Goal: Task Accomplishment & Management: Use online tool/utility

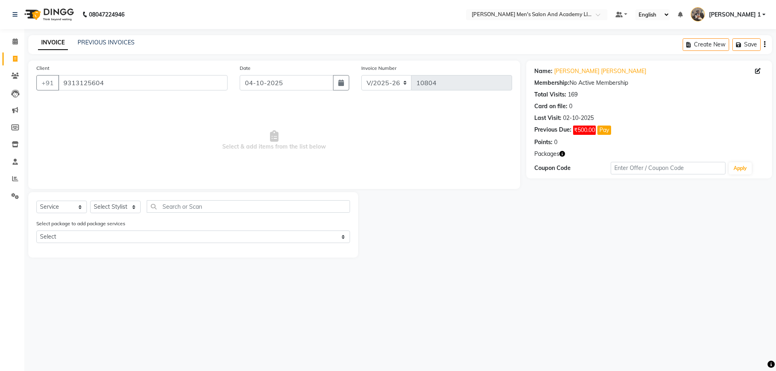
select select "6752"
select select "service"
click at [121, 206] on select "Select Stylist [PERSON_NAME] [PERSON_NAME] [PERSON_NAME] [PERSON_NAME] [PERSON_…" at bounding box center [115, 207] width 50 height 13
select select "92357"
click at [90, 201] on select "Select Stylist [PERSON_NAME] [PERSON_NAME] [PERSON_NAME] [PERSON_NAME] [PERSON_…" at bounding box center [115, 207] width 50 height 13
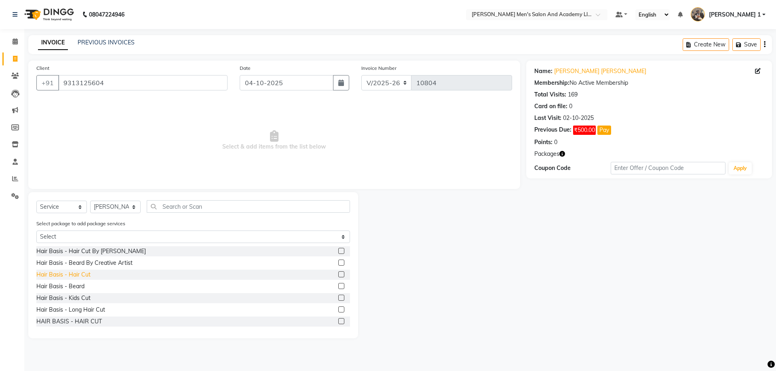
click at [76, 275] on div "Hair Basis - Hair Cut" at bounding box center [63, 275] width 54 height 8
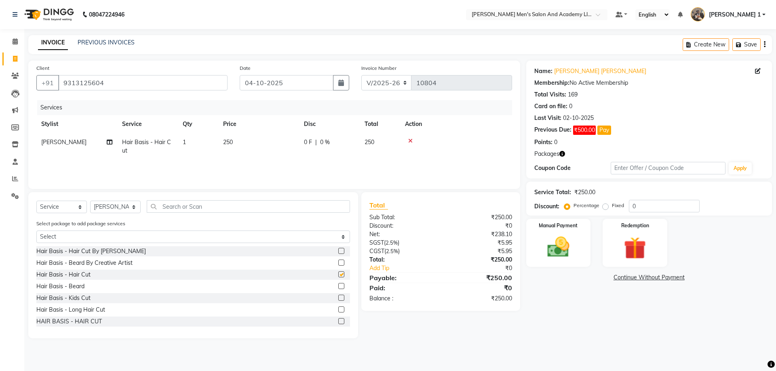
checkbox input "false"
click at [253, 155] on td "250" at bounding box center [258, 146] width 81 height 27
select select "92357"
click at [227, 142] on tr "[PERSON_NAME] [PERSON_NAME] [PERSON_NAME] [PERSON_NAME] [PERSON_NAME] AVINASH […" at bounding box center [273, 148] width 475 height 31
type input "150"
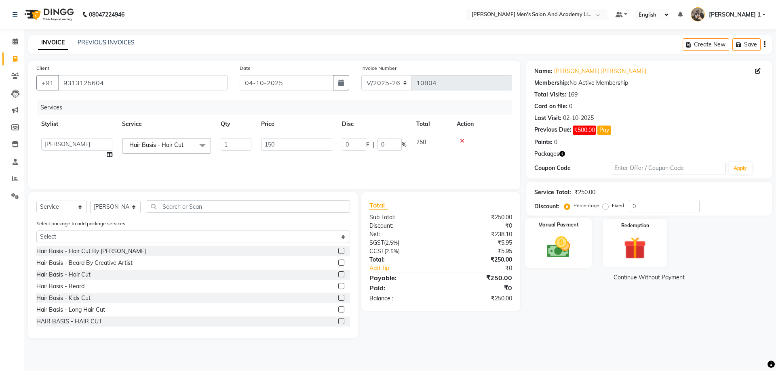
click at [570, 250] on img at bounding box center [558, 247] width 38 height 27
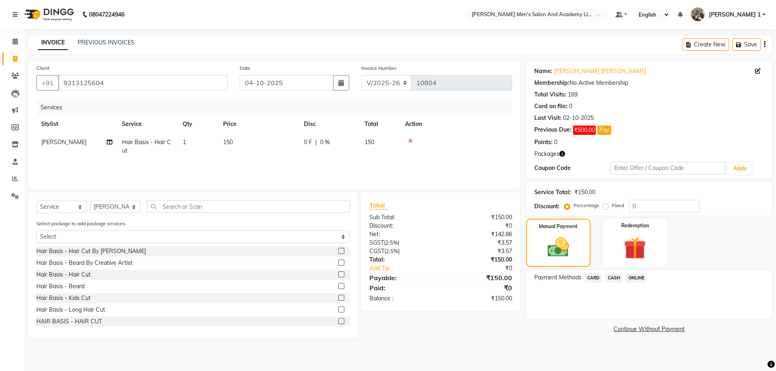
drag, startPoint x: 604, startPoint y: 277, endPoint x: 596, endPoint y: 279, distance: 7.9
click at [602, 277] on div "CASH" at bounding box center [611, 278] width 21 height 11
click at [595, 277] on span "CARD" at bounding box center [592, 277] width 17 height 9
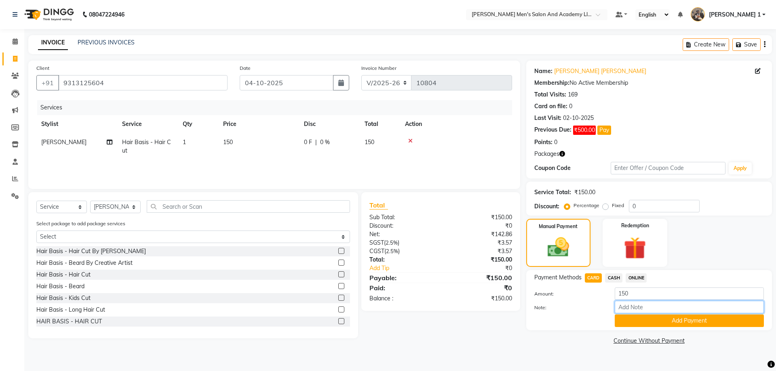
click at [647, 311] on input "Note:" at bounding box center [688, 307] width 149 height 13
click at [646, 319] on button "Add Payment" at bounding box center [688, 321] width 149 height 13
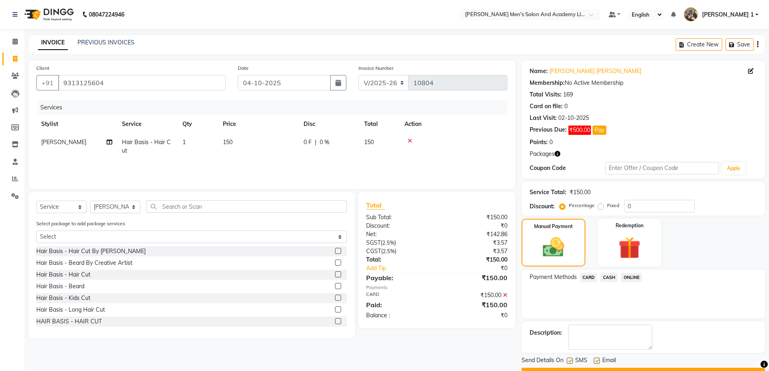
click at [597, 361] on label at bounding box center [597, 361] width 6 height 6
click at [597, 361] on input "checkbox" at bounding box center [596, 361] width 5 height 5
checkbox input "false"
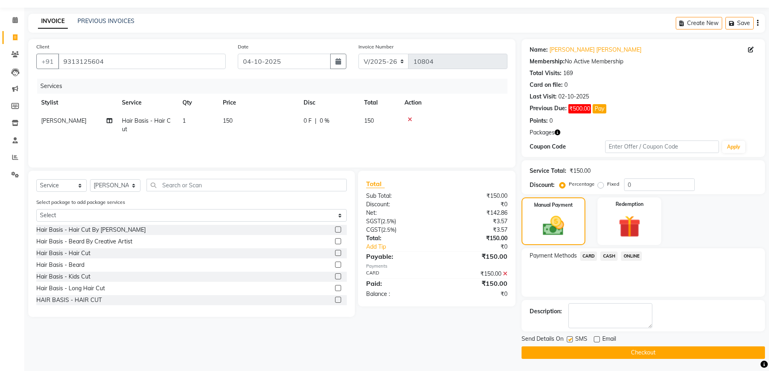
click at [597, 348] on button "Checkout" at bounding box center [644, 353] width 244 height 13
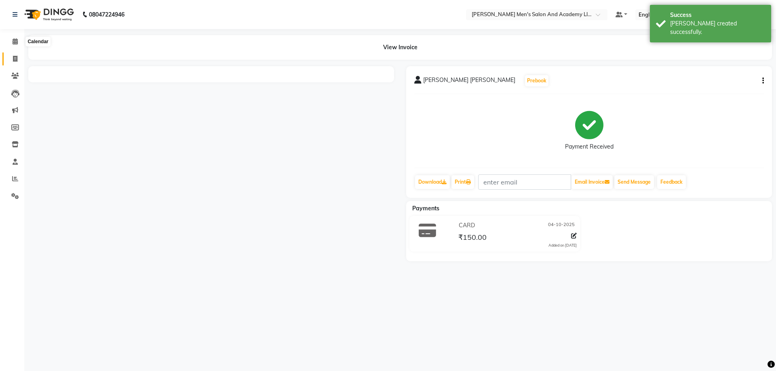
click at [11, 56] on span at bounding box center [15, 59] width 14 height 9
select select "service"
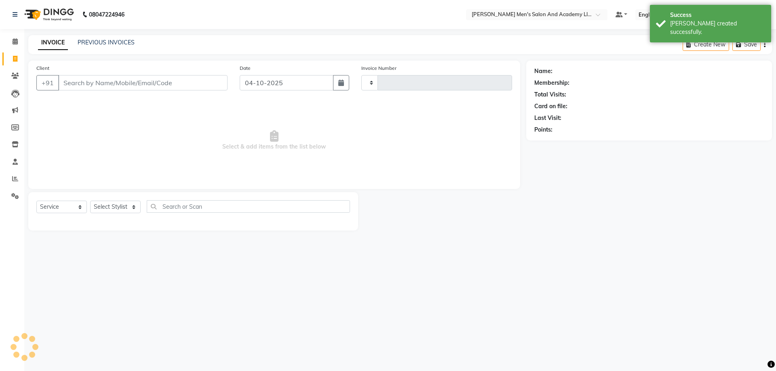
type input "10805"
select select "6752"
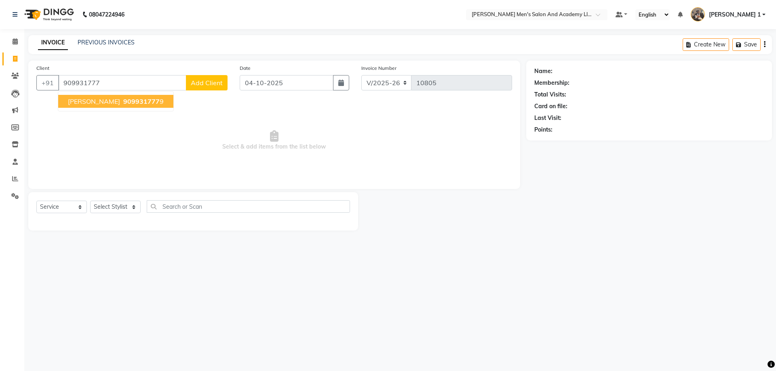
click at [123, 100] on span "909931777" at bounding box center [141, 101] width 36 height 8
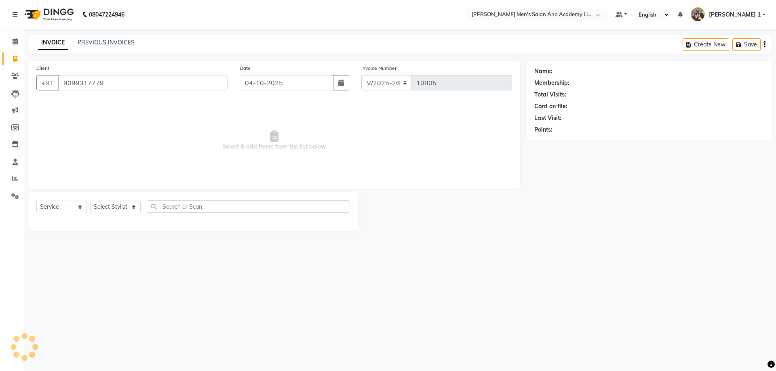
type input "9099317779"
drag, startPoint x: 558, startPoint y: 128, endPoint x: 549, endPoint y: 128, distance: 8.9
click at [551, 128] on div "Points: 0" at bounding box center [648, 130] width 229 height 8
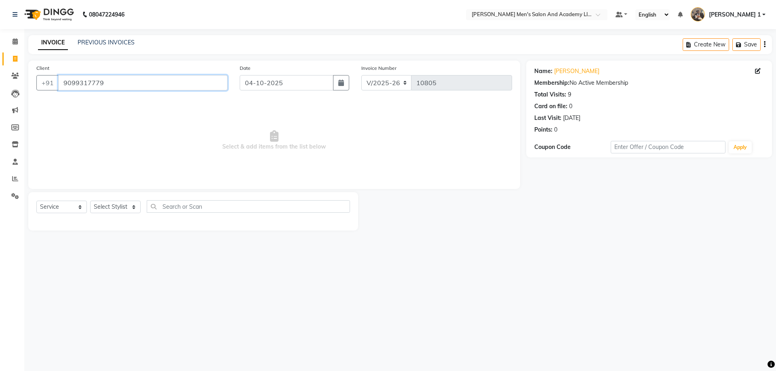
click at [135, 85] on input "9099317779" at bounding box center [142, 82] width 169 height 15
drag, startPoint x: 135, startPoint y: 85, endPoint x: 47, endPoint y: 97, distance: 88.4
click at [47, 97] on div "Client [PHONE_NUMBER] Date [DATE] Invoice Number V/2025 V/[PHONE_NUMBER] Select…" at bounding box center [274, 125] width 492 height 128
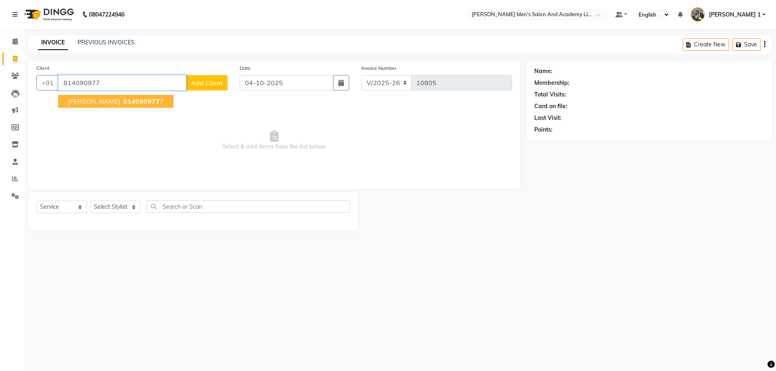
click at [123, 101] on span "814090977" at bounding box center [141, 101] width 36 height 8
type input "8140909777"
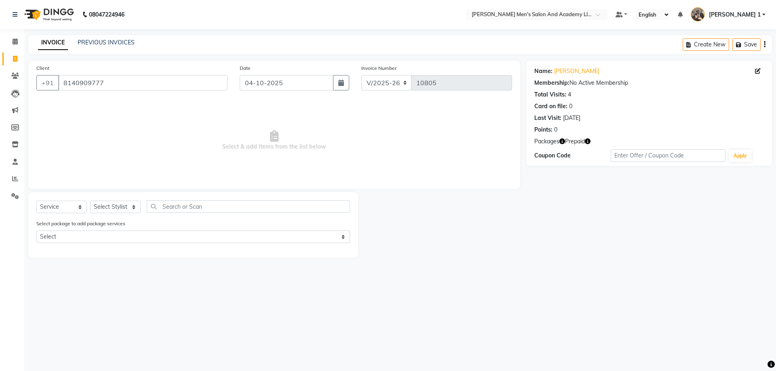
click at [586, 141] on icon "button" at bounding box center [587, 142] width 6 height 6
click at [101, 206] on select "Select Stylist [PERSON_NAME] [PERSON_NAME] [PERSON_NAME] [PERSON_NAME] [PERSON_…" at bounding box center [115, 207] width 50 height 13
select select "52738"
click at [90, 201] on select "Select Stylist [PERSON_NAME] [PERSON_NAME] [PERSON_NAME] [PERSON_NAME] [PERSON_…" at bounding box center [115, 207] width 50 height 13
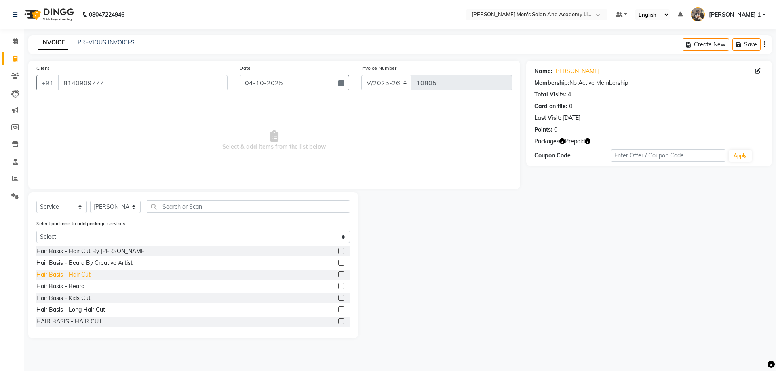
click at [78, 276] on div "Hair Basis - Hair Cut" at bounding box center [63, 275] width 54 height 8
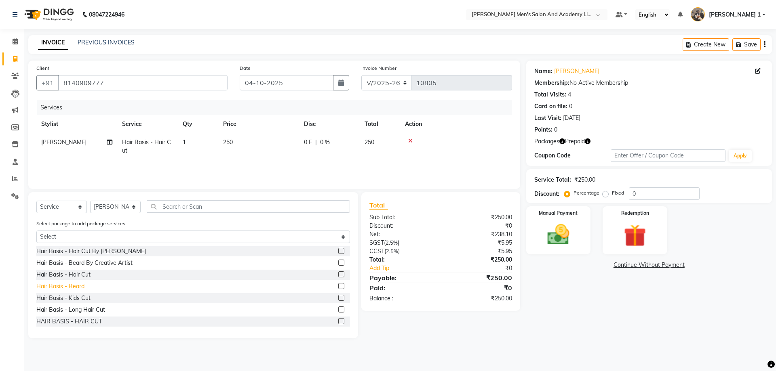
checkbox input "false"
click at [76, 285] on div "Hair Basis - Beard" at bounding box center [60, 286] width 48 height 8
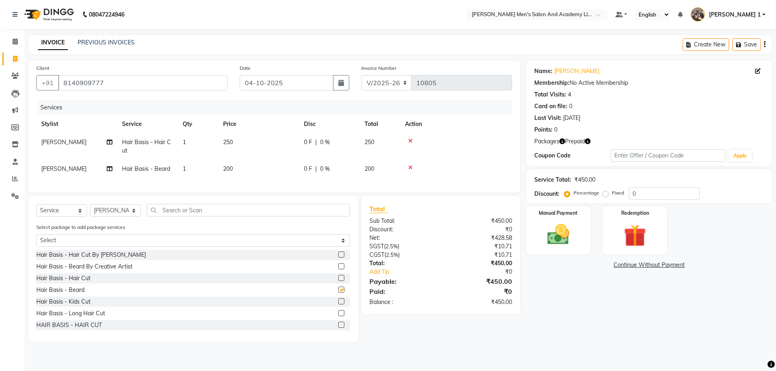
checkbox input "false"
click at [230, 141] on span "250" at bounding box center [228, 142] width 10 height 7
select select "52738"
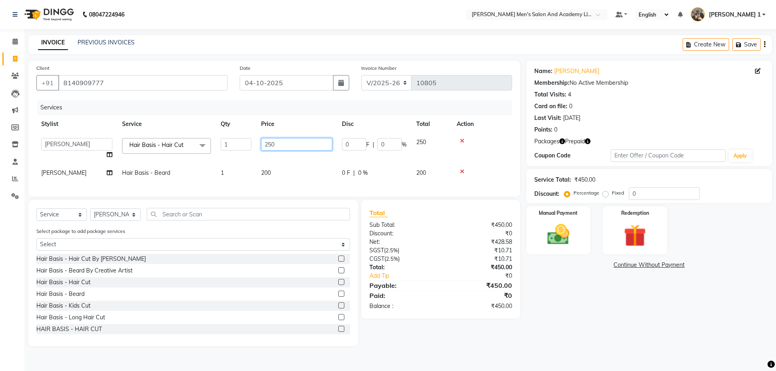
drag, startPoint x: 277, startPoint y: 146, endPoint x: 253, endPoint y: 153, distance: 24.9
click at [261, 151] on td "250" at bounding box center [296, 148] width 81 height 31
type input "400"
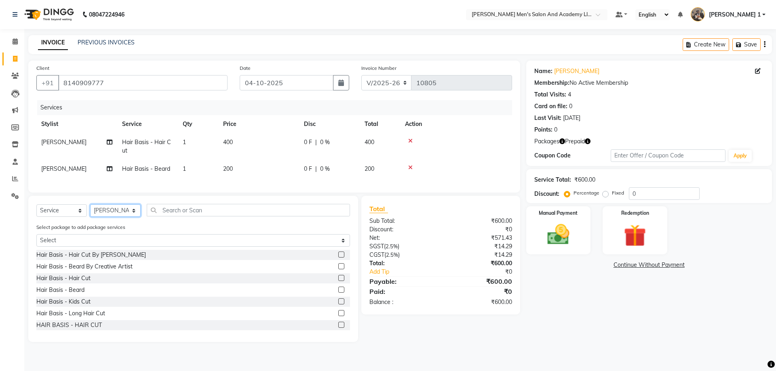
click at [109, 217] on select "Select Stylist [PERSON_NAME] [PERSON_NAME] [PERSON_NAME] [PERSON_NAME] [PERSON_…" at bounding box center [115, 210] width 50 height 13
select select "53860"
click at [90, 210] on select "Select Stylist [PERSON_NAME] [PERSON_NAME] [PERSON_NAME] [PERSON_NAME] [PERSON_…" at bounding box center [115, 210] width 50 height 13
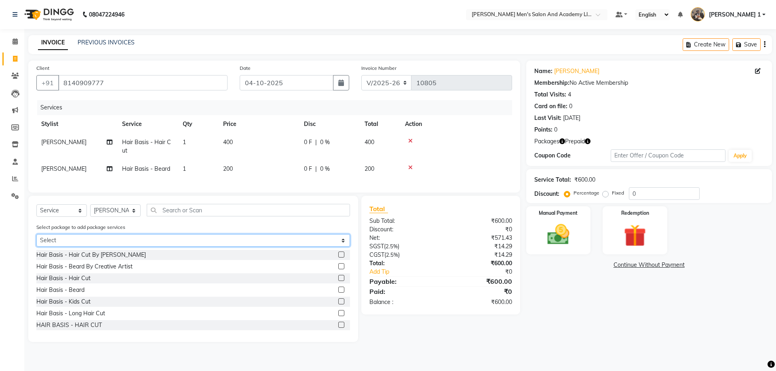
click at [91, 247] on select "Select GLOW PACKAGE" at bounding box center [192, 240] width 313 height 13
select select "1: Object"
click at [36, 240] on select "Select GLOW PACKAGE" at bounding box center [192, 240] width 313 height 13
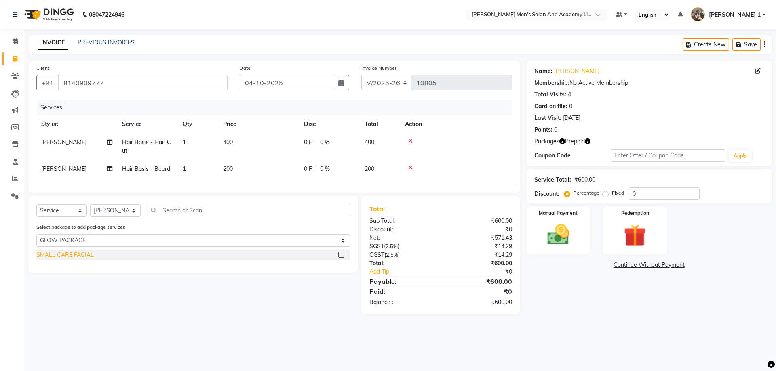
click at [65, 259] on div "SMALL CARE FACIAL" at bounding box center [64, 255] width 57 height 8
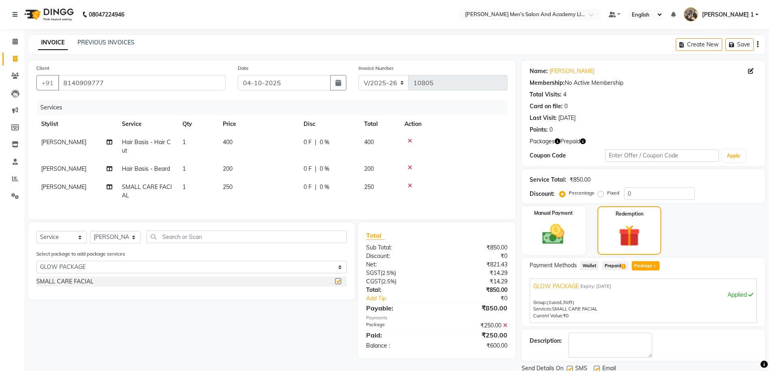
checkbox input "false"
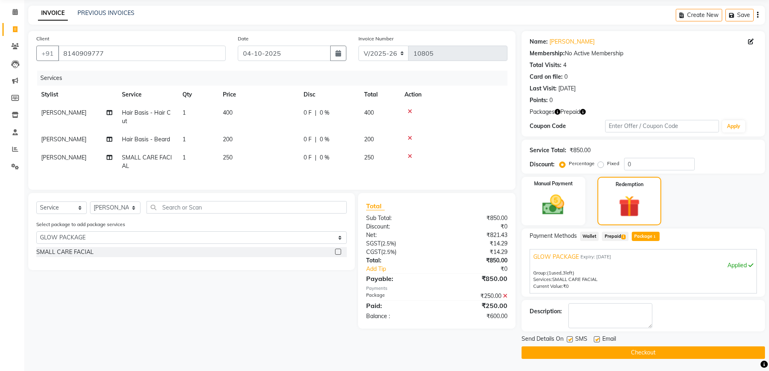
click at [597, 340] on label at bounding box center [597, 339] width 6 height 6
click at [597, 340] on input "checkbox" at bounding box center [596, 339] width 5 height 5
checkbox input "false"
click at [572, 341] on label at bounding box center [570, 339] width 6 height 6
click at [572, 341] on input "checkbox" at bounding box center [569, 339] width 5 height 5
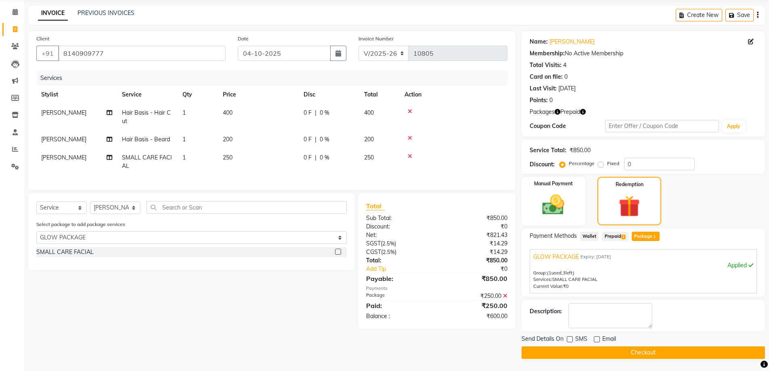
click at [571, 342] on label at bounding box center [570, 339] width 6 height 6
click at [571, 342] on input "checkbox" at bounding box center [569, 339] width 5 height 5
checkbox input "true"
click at [573, 357] on button "Checkout" at bounding box center [644, 353] width 244 height 13
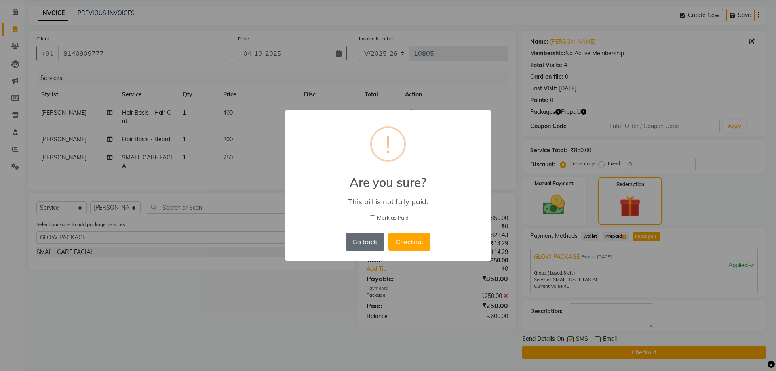
click at [376, 245] on button "Go back" at bounding box center [364, 242] width 39 height 18
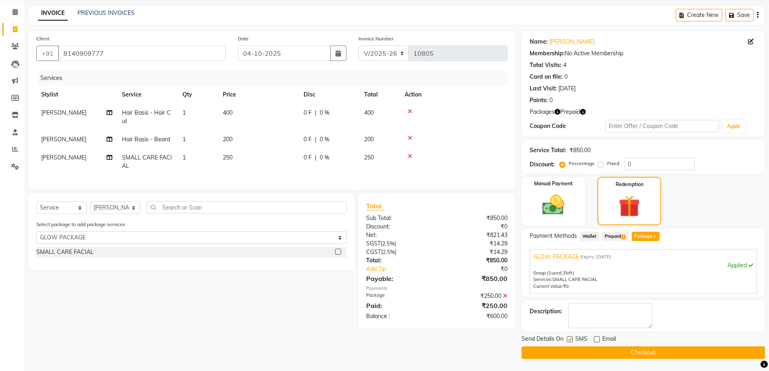
click at [610, 236] on span "Prepaid 1" at bounding box center [615, 236] width 26 height 9
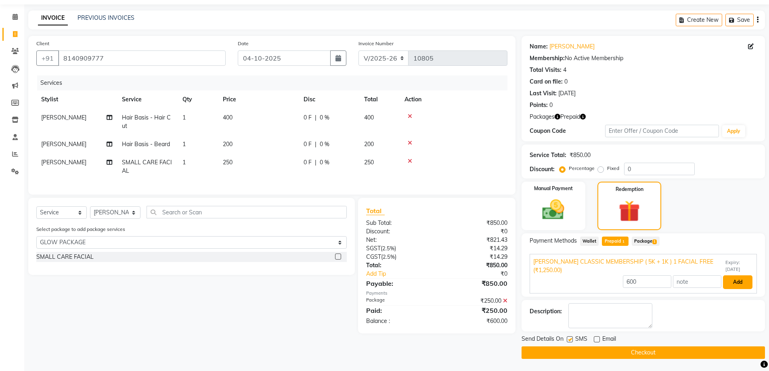
click at [740, 282] on button "Add" at bounding box center [737, 282] width 29 height 14
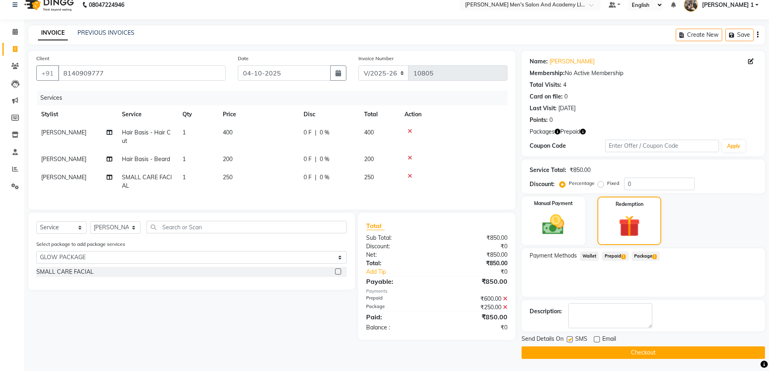
drag, startPoint x: 600, startPoint y: 353, endPoint x: 595, endPoint y: 353, distance: 4.9
click at [599, 353] on button "Checkout" at bounding box center [644, 353] width 244 height 13
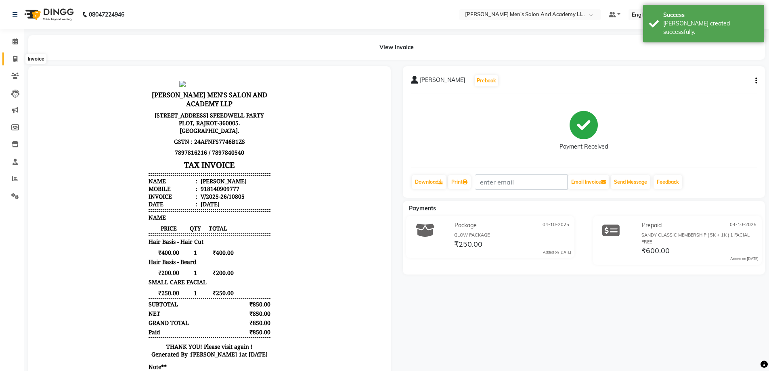
click at [17, 59] on icon at bounding box center [15, 59] width 4 height 6
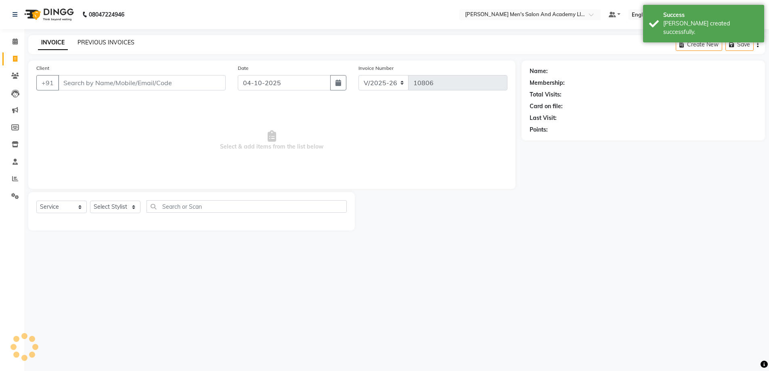
click at [99, 41] on link "PREVIOUS INVOICES" at bounding box center [106, 42] width 57 height 7
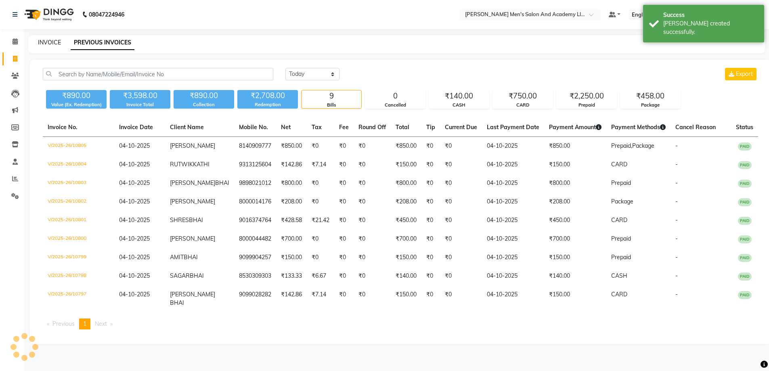
click at [54, 39] on link "INVOICE" at bounding box center [49, 42] width 23 height 7
select select "service"
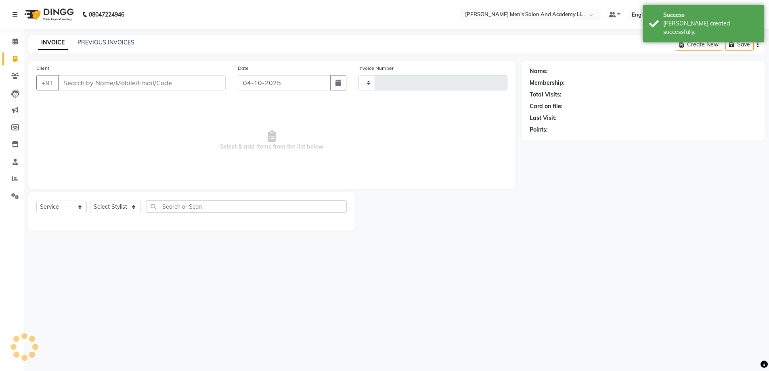
click at [54, 39] on link "INVOICE" at bounding box center [53, 43] width 30 height 15
type input "10806"
select select "6752"
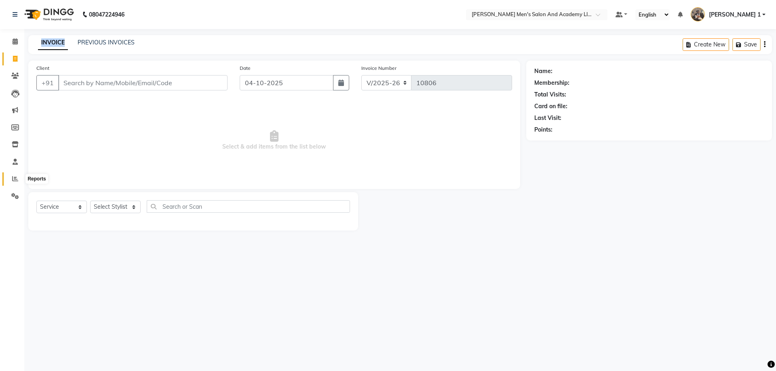
click at [11, 178] on span at bounding box center [15, 178] width 14 height 9
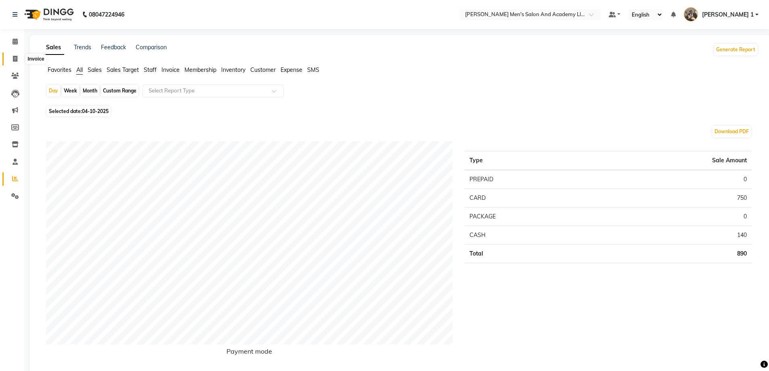
click at [11, 55] on span at bounding box center [15, 59] width 14 height 9
select select "service"
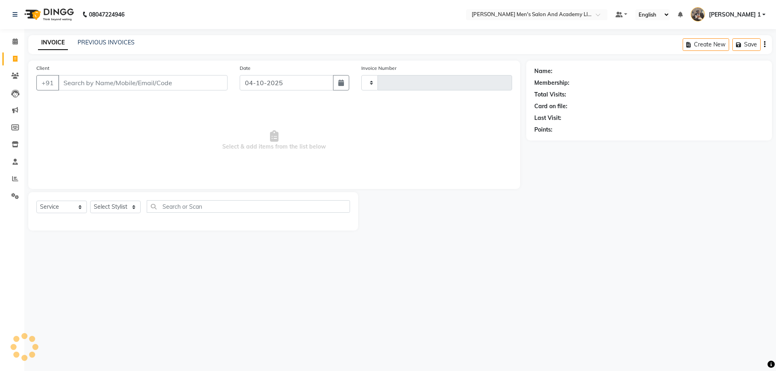
type input "10806"
select select "6752"
click at [68, 85] on input "Client" at bounding box center [142, 82] width 169 height 15
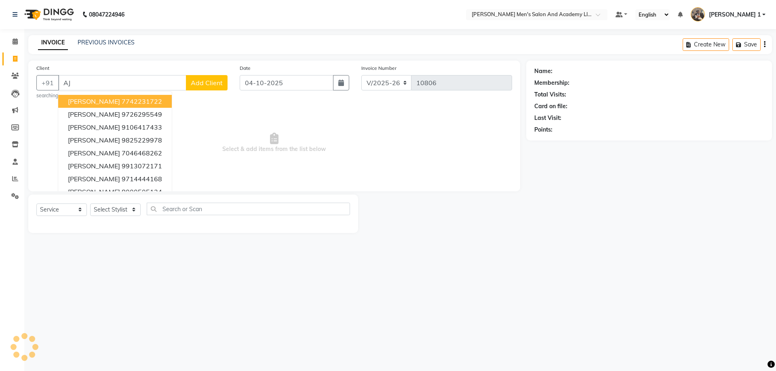
type input "A"
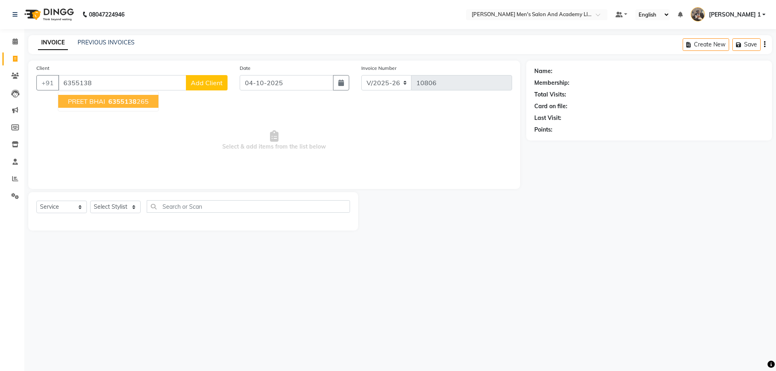
click at [136, 98] on ngb-highlight "6355138 265" at bounding box center [128, 101] width 42 height 8
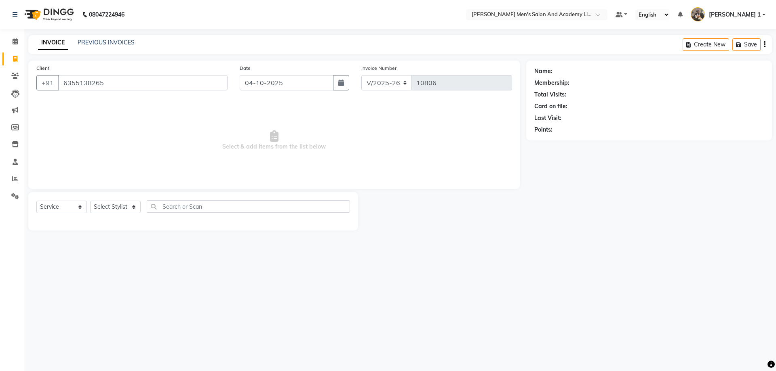
type input "6355138265"
click at [109, 203] on select "Select Stylist [PERSON_NAME] [PERSON_NAME] [PERSON_NAME] [PERSON_NAME] [PERSON_…" at bounding box center [115, 207] width 50 height 13
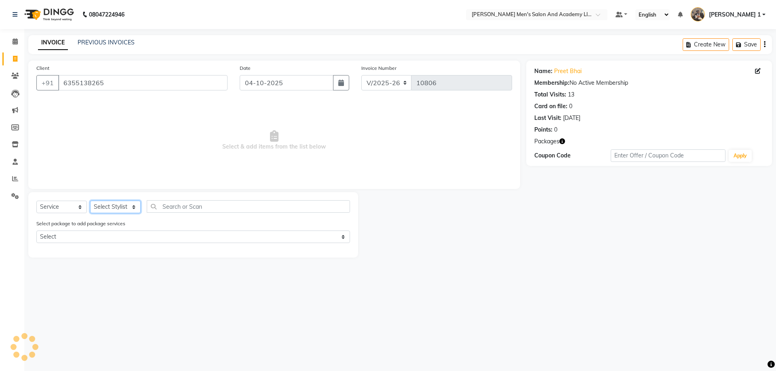
select select "53860"
click at [90, 201] on select "Select Stylist [PERSON_NAME] [PERSON_NAME] [PERSON_NAME] [PERSON_NAME] [PERSON_…" at bounding box center [115, 207] width 50 height 13
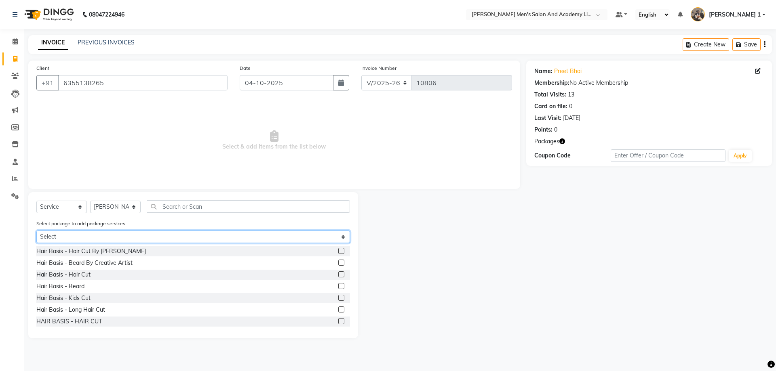
select select "1: Object"
click at [36, 231] on select "Select MAVDI DEAR PACKAGE ( 6 HAIR CUT) SPEED WELL HAIR CUT PAY 5 AND GET 1 FRE…" at bounding box center [192, 237] width 313 height 13
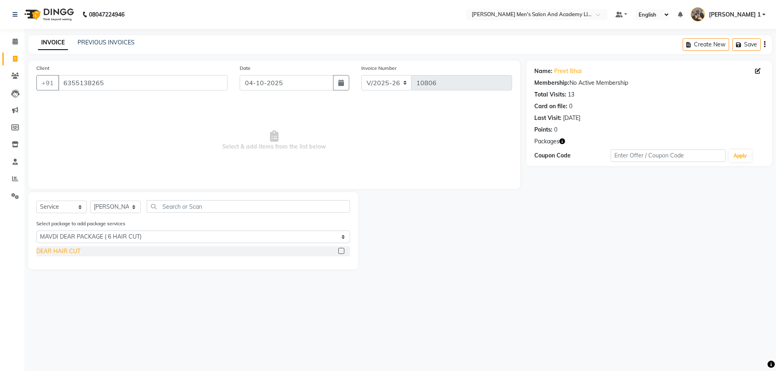
click at [68, 255] on div "DEAR HAIR CUT" at bounding box center [58, 251] width 44 height 8
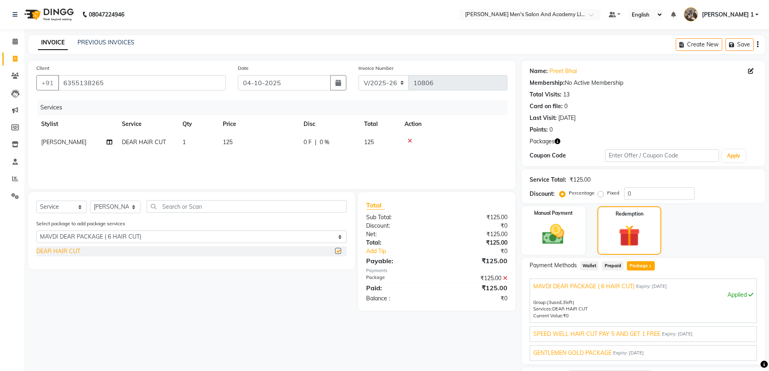
checkbox input "false"
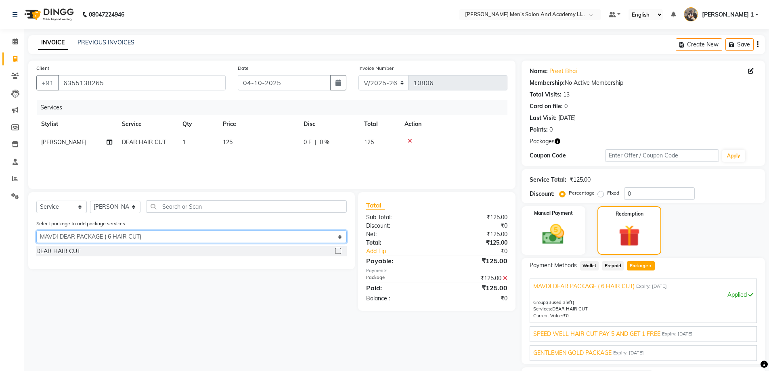
click at [78, 237] on select "Select MAVDI DEAR PACKAGE ( 6 HAIR CUT) SPEED WELL HAIR CUT PAY 5 AND GET 1 FRE…" at bounding box center [191, 237] width 311 height 13
click at [36, 231] on select "Select MAVDI DEAR PACKAGE ( 6 HAIR CUT) SPEED WELL HAIR CUT PAY 5 AND GET 1 FRE…" at bounding box center [191, 237] width 311 height 13
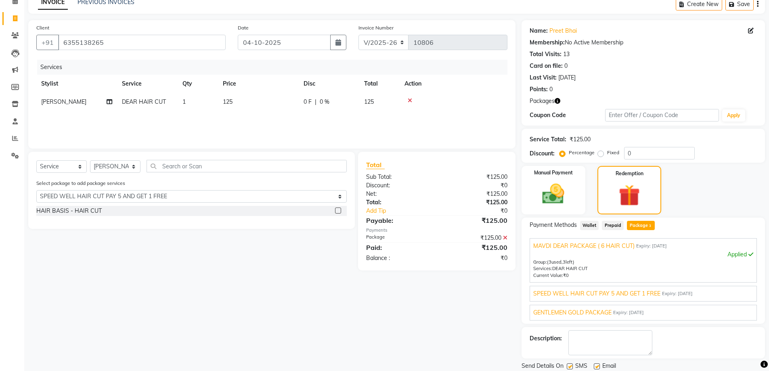
click at [595, 297] on span "SPEED WELL HAIR CUT PAY 5 AND GET 1 FREE" at bounding box center [597, 294] width 127 height 8
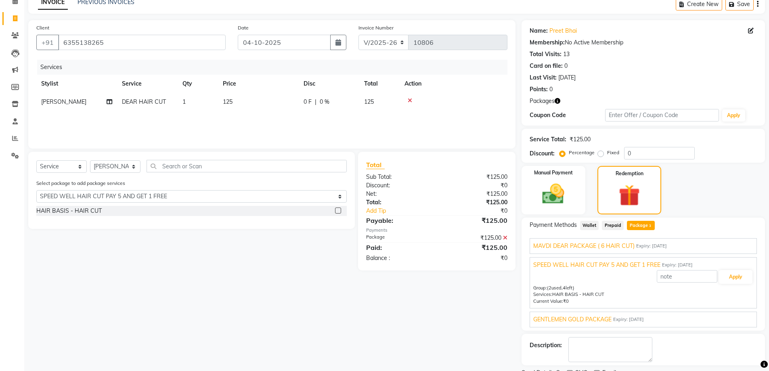
click at [582, 310] on div "MAVDI DEAR PACKAGE ( 6 HAIR CUT) Expiry: [DATE] Applied Group: (3 used, 3 left)…" at bounding box center [643, 282] width 227 height 89
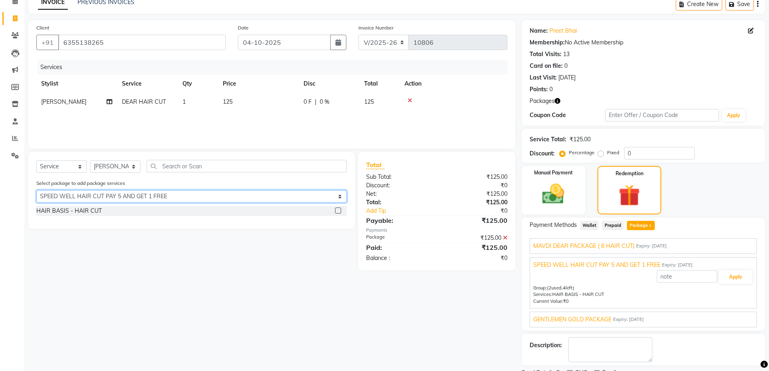
drag, startPoint x: 71, startPoint y: 197, endPoint x: 71, endPoint y: 202, distance: 5.7
click at [71, 197] on select "Select MAVDI DEAR PACKAGE ( 6 HAIR CUT) SPEED WELL HAIR CUT PAY 5 AND GET 1 FRE…" at bounding box center [191, 196] width 311 height 13
select select "1: Object"
click at [36, 190] on select "Select MAVDI DEAR PACKAGE ( 6 HAIR CUT) SPEED WELL HAIR CUT PAY 5 AND GET 1 FRE…" at bounding box center [191, 196] width 311 height 13
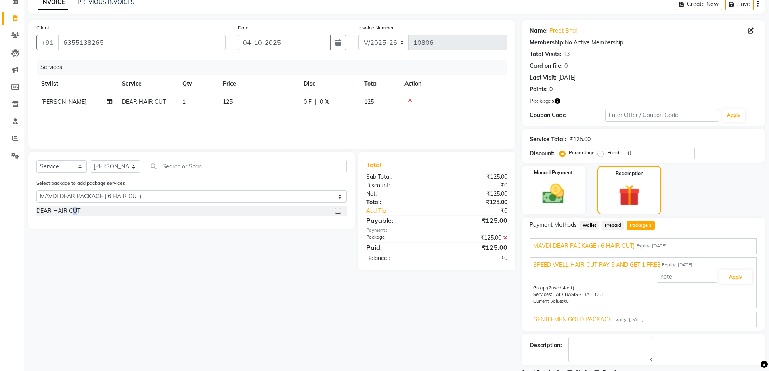
click at [74, 216] on div "DEAR HAIR CUT" at bounding box center [191, 212] width 311 height 12
click at [72, 208] on div "DEAR HAIR CUT" at bounding box center [58, 211] width 44 height 8
checkbox input "false"
click at [574, 250] on span "MAVDI DEAR PACKAGE ( 6 HAIR CUT)" at bounding box center [584, 246] width 101 height 8
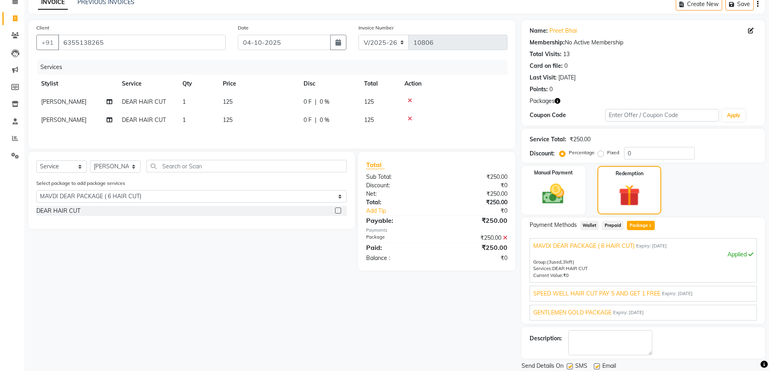
scroll to position [67, 0]
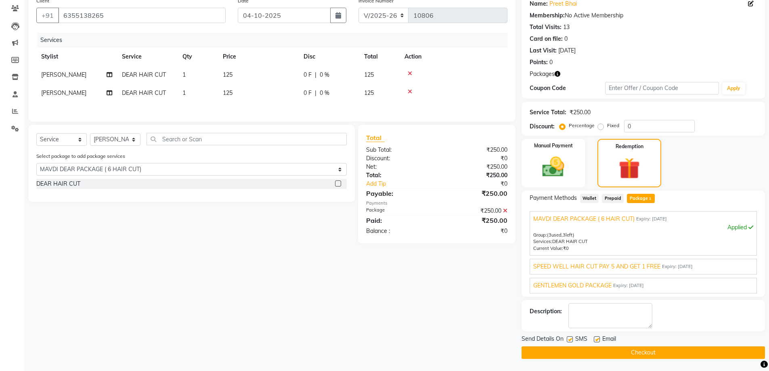
click at [553, 263] on span "SPEED WELL HAIR CUT PAY 5 AND GET 1 FREE" at bounding box center [597, 267] width 127 height 8
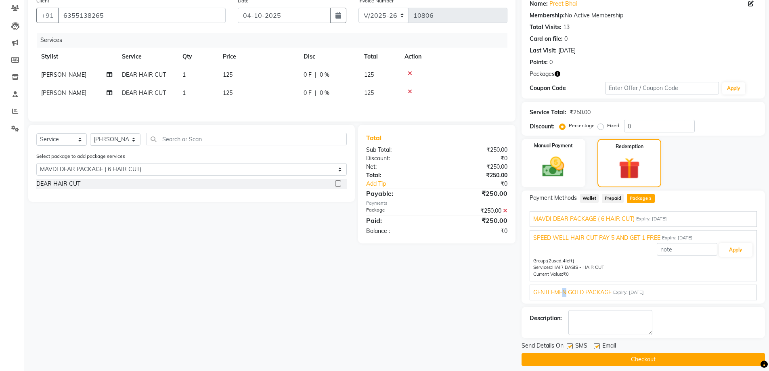
click at [567, 296] on span "GENTLEMEN GOLD PACKAGE" at bounding box center [573, 292] width 78 height 8
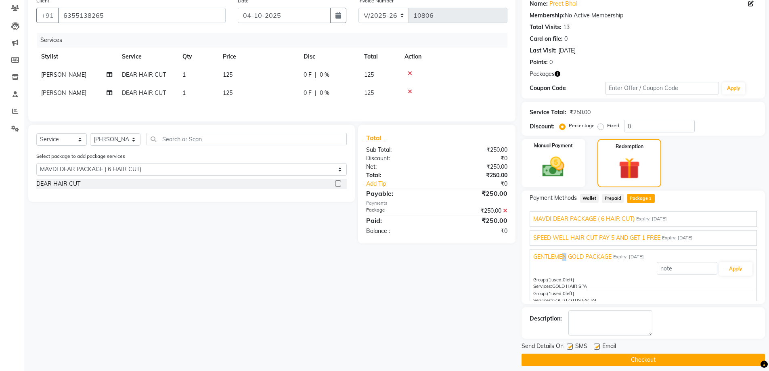
scroll to position [27, 0]
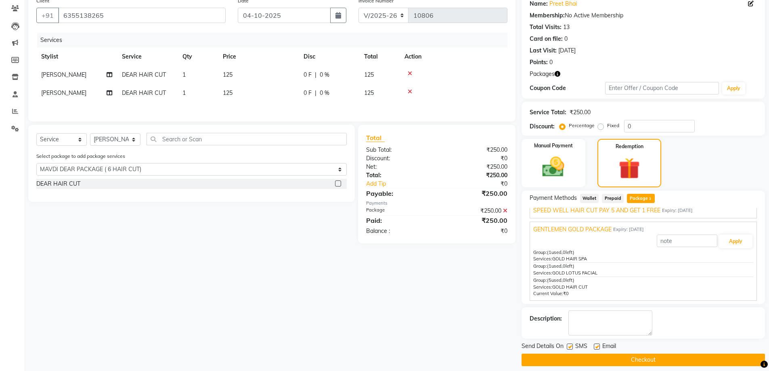
click at [597, 344] on label at bounding box center [597, 347] width 6 height 6
click at [597, 345] on input "checkbox" at bounding box center [596, 347] width 5 height 5
checkbox input "false"
click at [570, 345] on label at bounding box center [570, 347] width 6 height 6
click at [570, 345] on input "checkbox" at bounding box center [569, 347] width 5 height 5
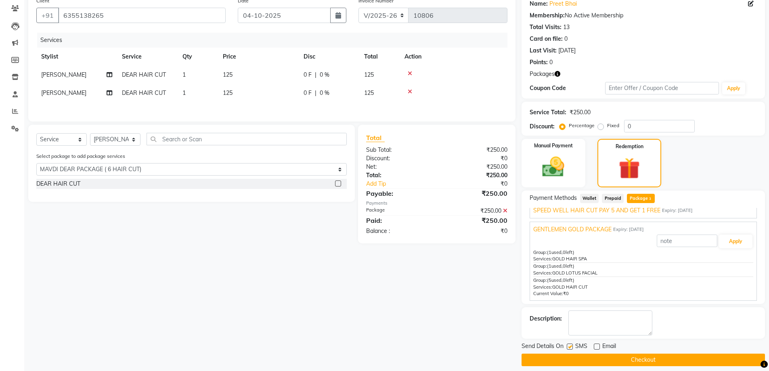
checkbox input "false"
click at [539, 366] on main "INVOICE PREVIOUS INVOICES Create New Save Client [PHONE_NUMBER] Date [DATE] Inv…" at bounding box center [396, 173] width 745 height 411
click at [539, 366] on button "Checkout" at bounding box center [644, 360] width 244 height 13
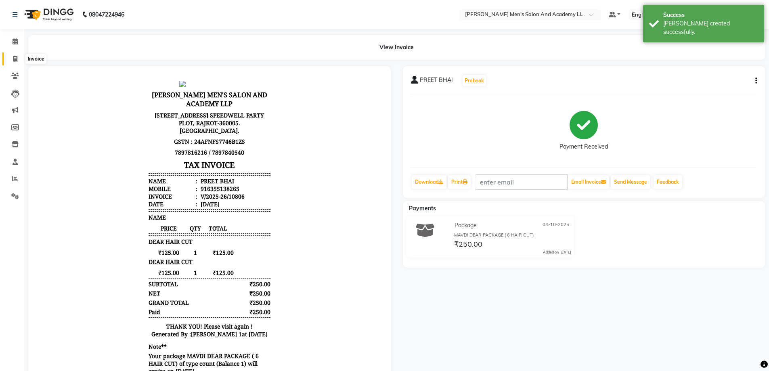
click at [16, 59] on icon at bounding box center [15, 59] width 4 height 6
select select "service"
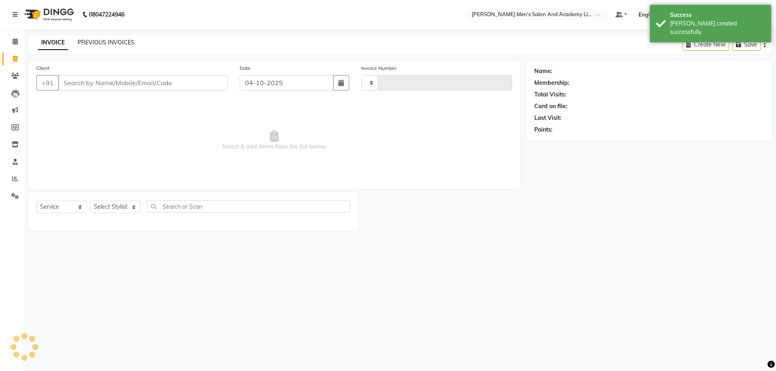
type input "10807"
select select "6752"
click at [90, 41] on link "PREVIOUS INVOICES" at bounding box center [106, 42] width 57 height 7
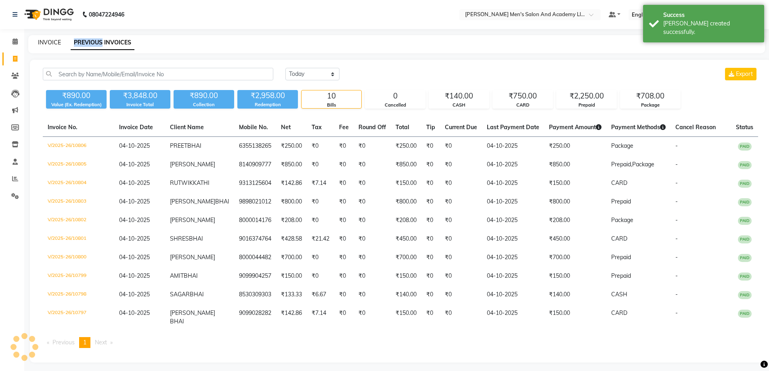
click at [48, 42] on link "INVOICE" at bounding box center [49, 42] width 23 height 7
select select "service"
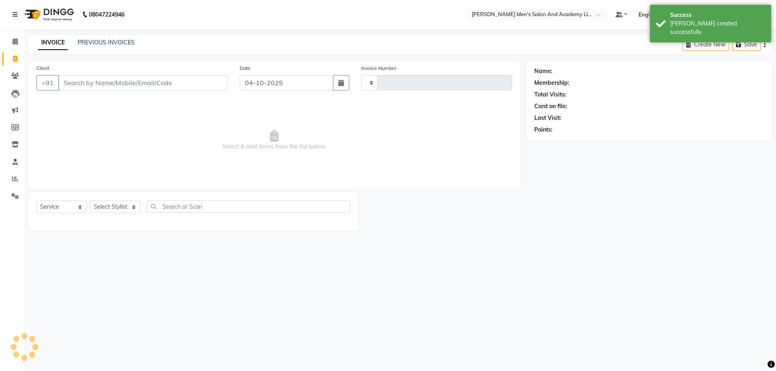
type input "10807"
select select "6752"
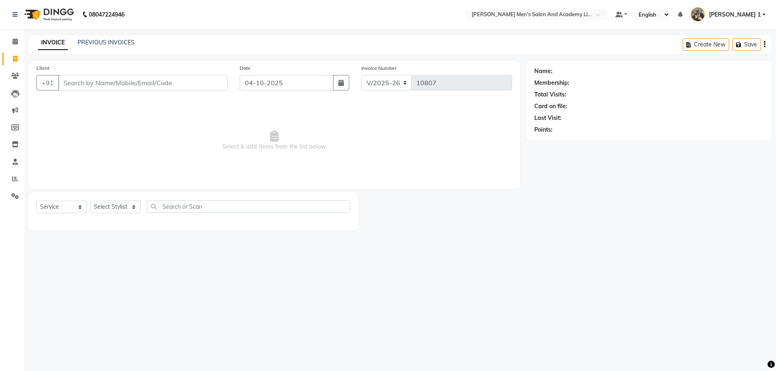
click at [166, 94] on div "Client +91" at bounding box center [131, 80] width 203 height 33
click at [161, 88] on input "Client" at bounding box center [142, 82] width 169 height 15
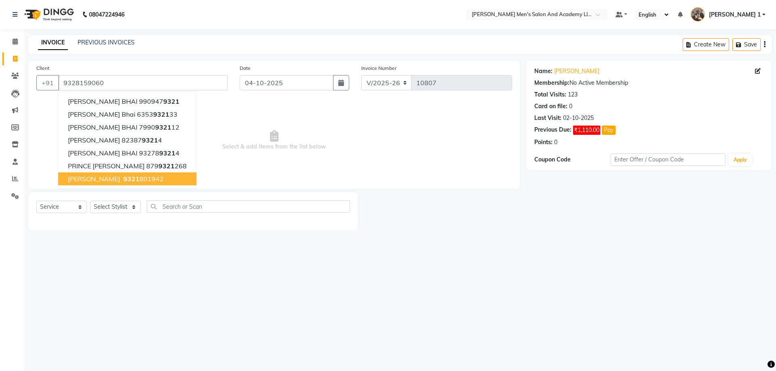
click at [123, 178] on span "9321" at bounding box center [131, 179] width 16 height 8
type input "9321801942"
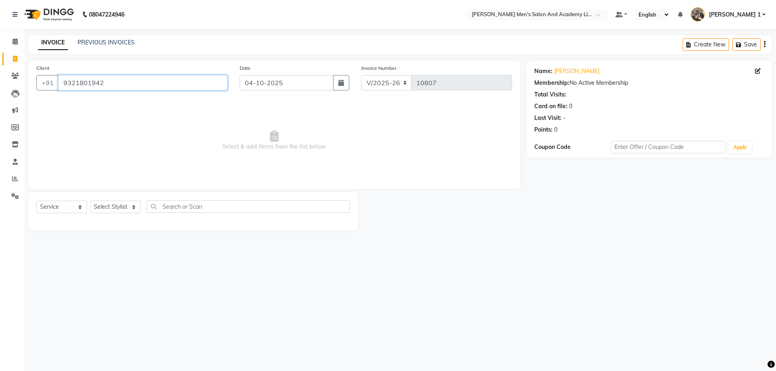
click at [135, 76] on input "9321801942" at bounding box center [142, 82] width 169 height 15
drag, startPoint x: 109, startPoint y: 77, endPoint x: 56, endPoint y: 76, distance: 52.5
click at [56, 76] on div "[PHONE_NUMBER]" at bounding box center [131, 82] width 191 height 15
type input "9"
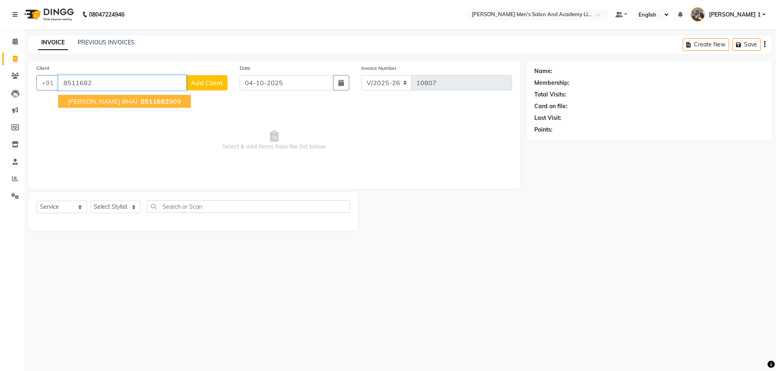
click at [92, 102] on span "[PERSON_NAME] BHAI" at bounding box center [102, 101] width 69 height 8
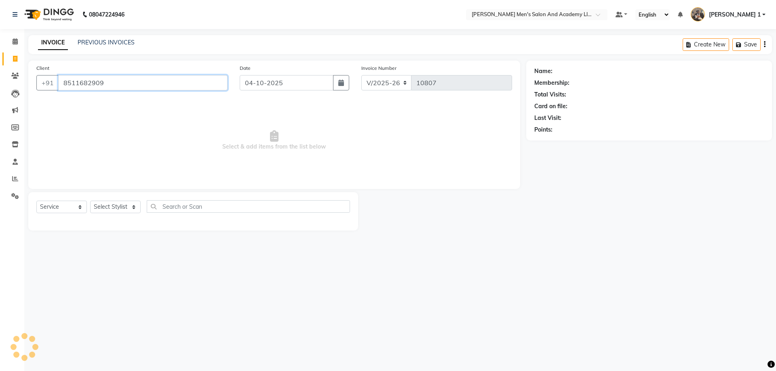
type input "8511682909"
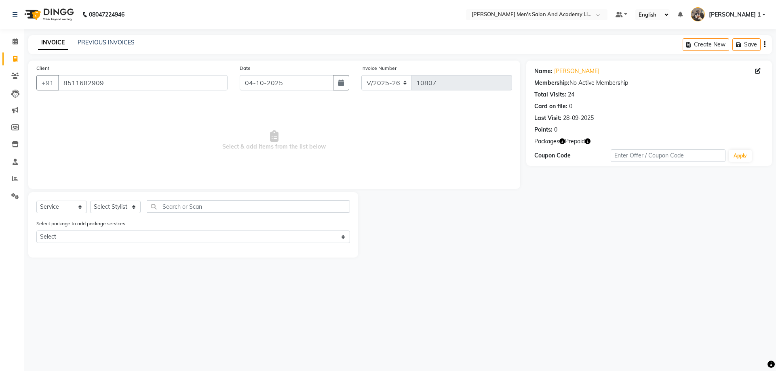
click at [587, 140] on icon "button" at bounding box center [587, 142] width 6 height 6
click at [434, 156] on span "Select & add items from the list below" at bounding box center [273, 140] width 475 height 81
click at [127, 208] on select "Select Stylist [PERSON_NAME] [PERSON_NAME] [PERSON_NAME] [PERSON_NAME] [PERSON_…" at bounding box center [115, 207] width 50 height 13
select select "68653"
click at [90, 201] on select "Select Stylist [PERSON_NAME] [PERSON_NAME] [PERSON_NAME] [PERSON_NAME] [PERSON_…" at bounding box center [115, 207] width 50 height 13
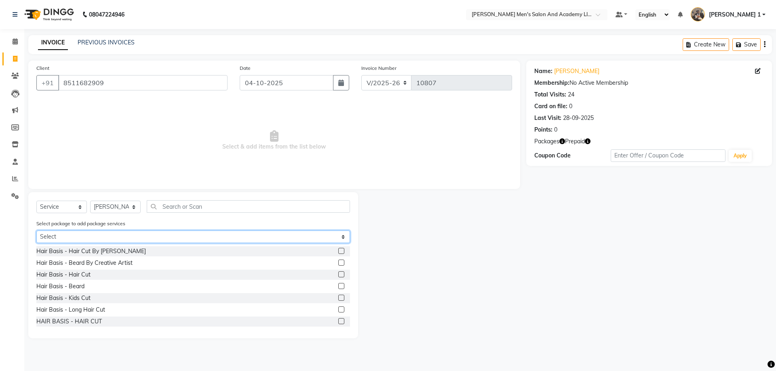
click at [121, 237] on select "Select AUGUST GENTLEMAN PACKAGE (2250) AVENGERS COMBO PACKAGE MAGIC PACKAGE" at bounding box center [192, 237] width 313 height 13
select select "1: Object"
click at [36, 231] on select "Select AUGUST GENTLEMAN PACKAGE (2250) AVENGERS COMBO PACKAGE MAGIC PACKAGE" at bounding box center [192, 237] width 313 height 13
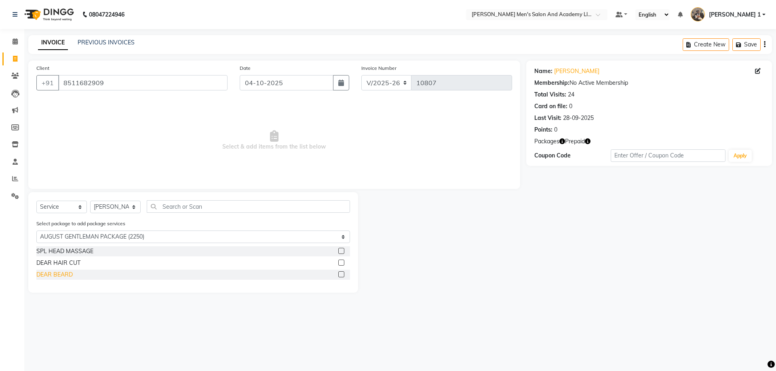
click at [70, 273] on div "DEAR BEARD" at bounding box center [54, 275] width 36 height 8
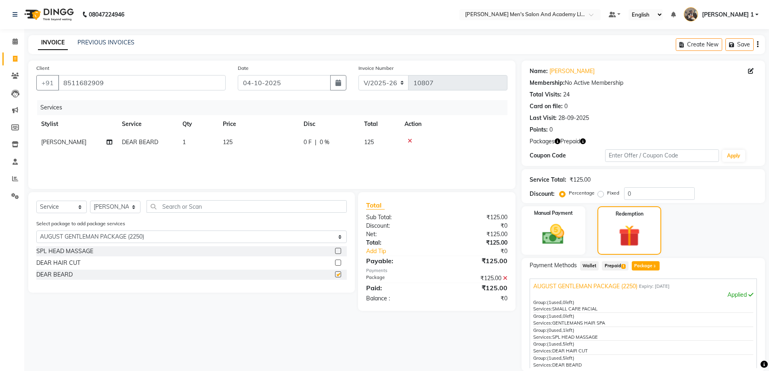
checkbox input "false"
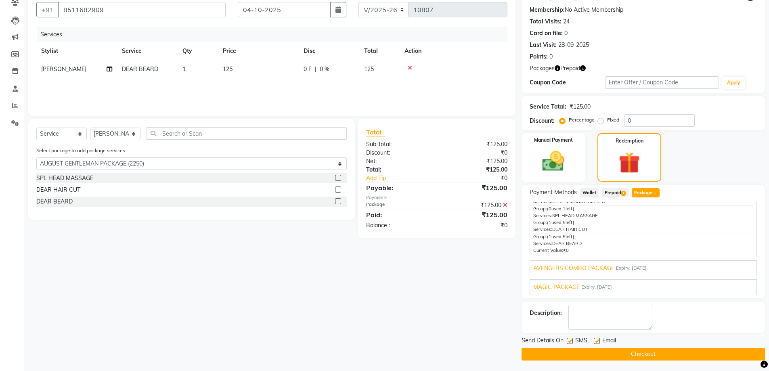
scroll to position [75, 0]
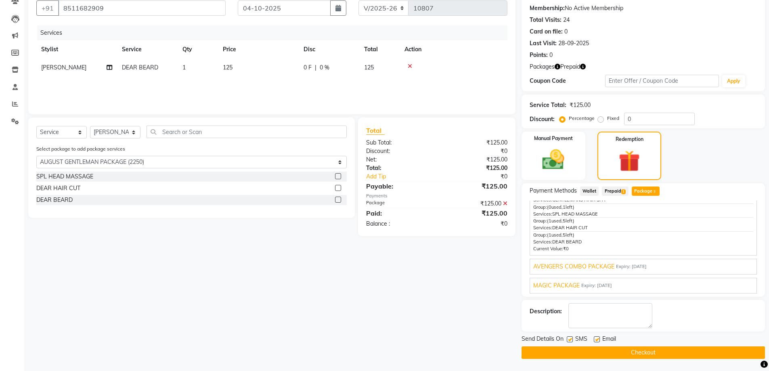
click at [595, 339] on label at bounding box center [597, 339] width 6 height 6
click at [595, 339] on input "checkbox" at bounding box center [596, 339] width 5 height 5
checkbox input "false"
click at [568, 342] on label at bounding box center [570, 339] width 6 height 6
click at [568, 342] on input "checkbox" at bounding box center [569, 339] width 5 height 5
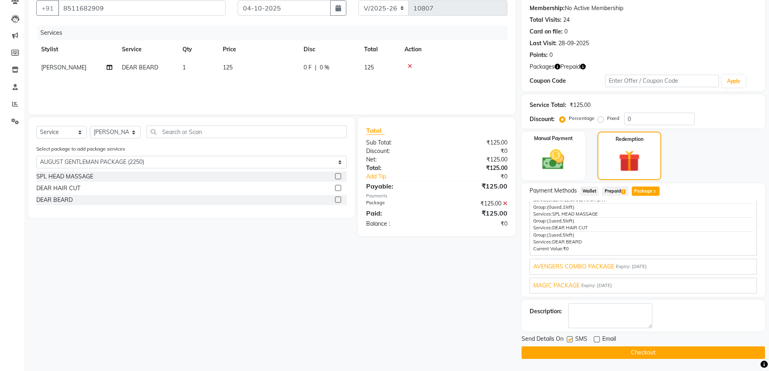
checkbox input "false"
click at [566, 348] on button "Checkout" at bounding box center [644, 353] width 244 height 13
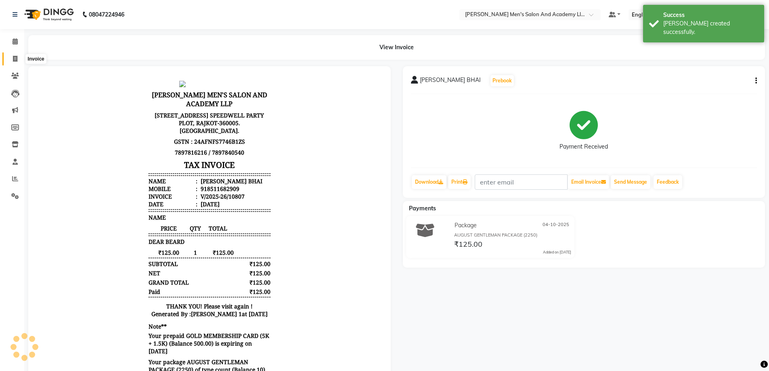
click at [18, 60] on span at bounding box center [15, 59] width 14 height 9
select select "service"
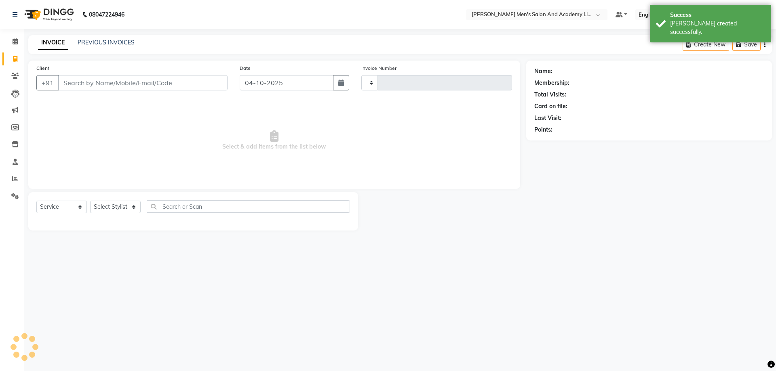
type input "10808"
select select "6752"
click at [109, 42] on link "PREVIOUS INVOICES" at bounding box center [106, 42] width 57 height 7
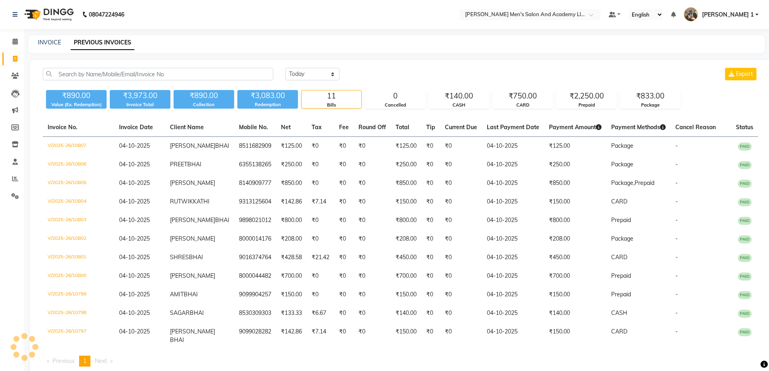
click at [62, 47] on div "INVOICE PREVIOUS INVOICES" at bounding box center [396, 44] width 737 height 18
click at [55, 44] on link "INVOICE" at bounding box center [49, 42] width 23 height 7
select select "service"
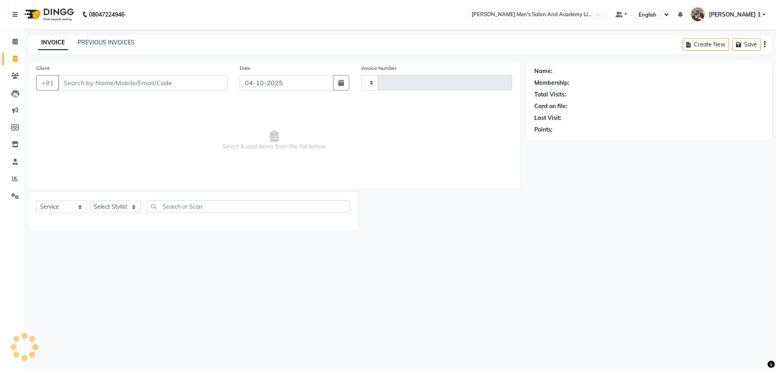
type input "10808"
select select "6752"
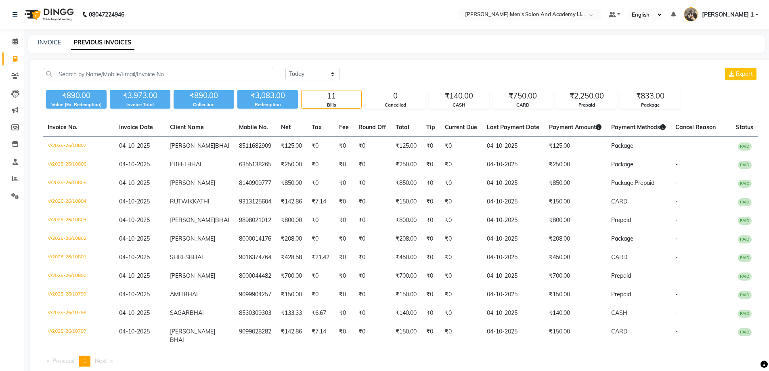
click at [52, 38] on div "INVOICE PREVIOUS INVOICES" at bounding box center [396, 44] width 737 height 18
click at [50, 42] on link "INVOICE" at bounding box center [49, 42] width 23 height 7
select select "service"
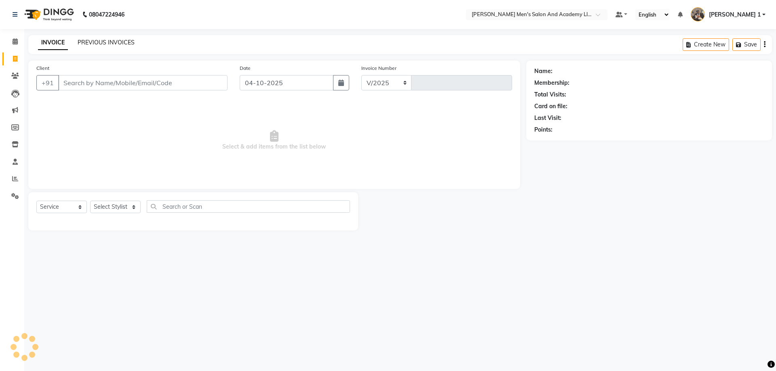
select select "6752"
type input "10808"
click at [7, 75] on link "Clients" at bounding box center [11, 75] width 19 height 13
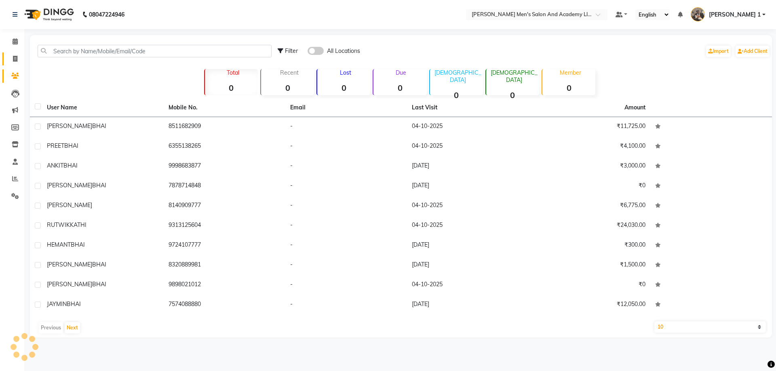
click at [14, 61] on icon at bounding box center [15, 59] width 4 height 6
select select "service"
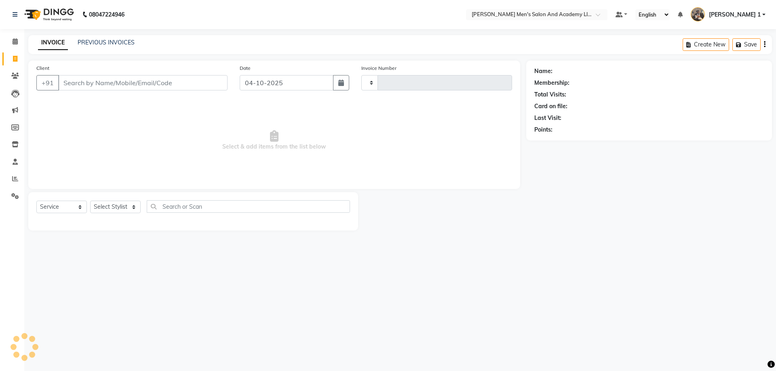
click at [93, 46] on div "PREVIOUS INVOICES" at bounding box center [106, 42] width 57 height 8
type input "10808"
click at [93, 41] on link "PREVIOUS INVOICES" at bounding box center [106, 42] width 57 height 7
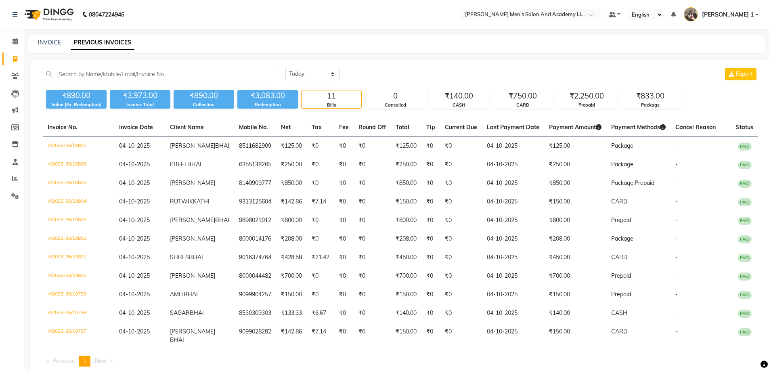
click at [52, 38] on div "INVOICE PREVIOUS INVOICES" at bounding box center [396, 44] width 737 height 18
click at [56, 46] on div "INVOICE" at bounding box center [49, 42] width 23 height 8
click at [55, 44] on link "INVOICE" at bounding box center [49, 42] width 23 height 7
select select "service"
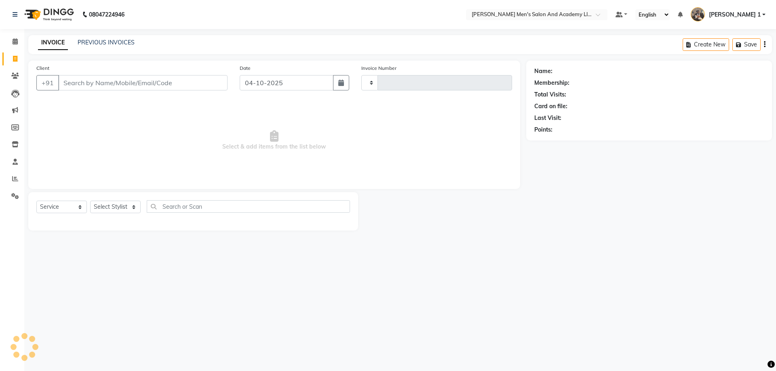
type input "10808"
select select "6752"
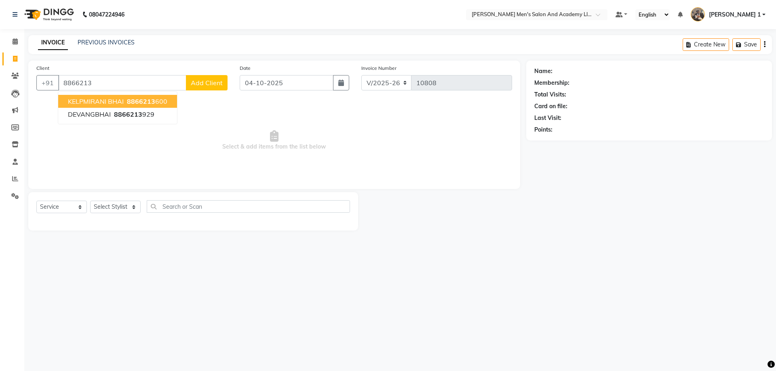
click at [155, 105] on button "KELPMIRANI BHAI 8866213 600" at bounding box center [117, 101] width 119 height 13
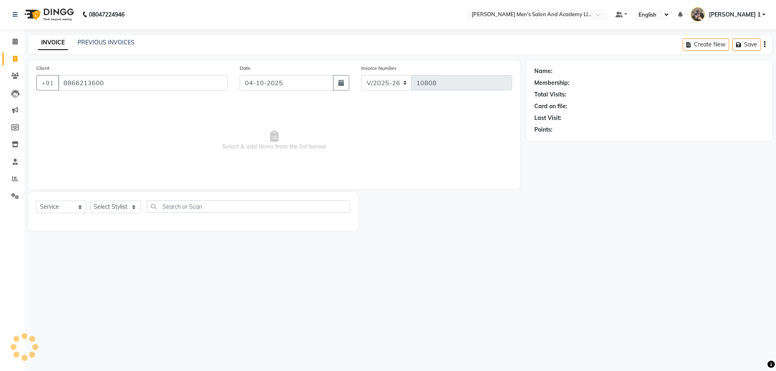
type input "8866213600"
click at [557, 142] on icon "button" at bounding box center [557, 142] width 6 height 6
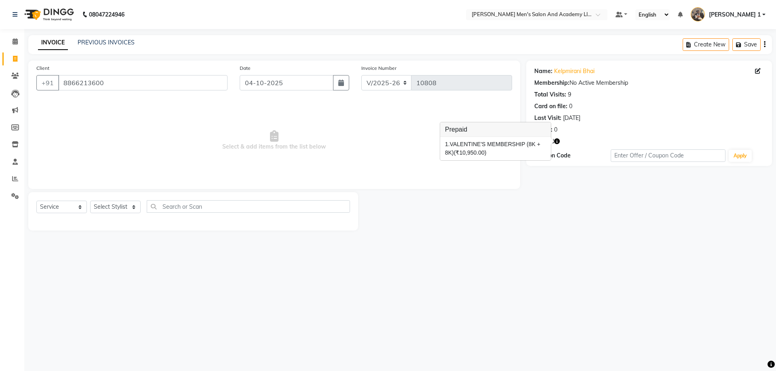
click at [399, 144] on span "Select & add items from the list below" at bounding box center [273, 140] width 475 height 81
click at [93, 210] on select "Select Stylist [PERSON_NAME] [PERSON_NAME] [PERSON_NAME] [PERSON_NAME] [PERSON_…" at bounding box center [115, 207] width 50 height 13
select select "90387"
click at [90, 201] on select "Select Stylist [PERSON_NAME] [PERSON_NAME] [PERSON_NAME] [PERSON_NAME] [PERSON_…" at bounding box center [115, 207] width 50 height 13
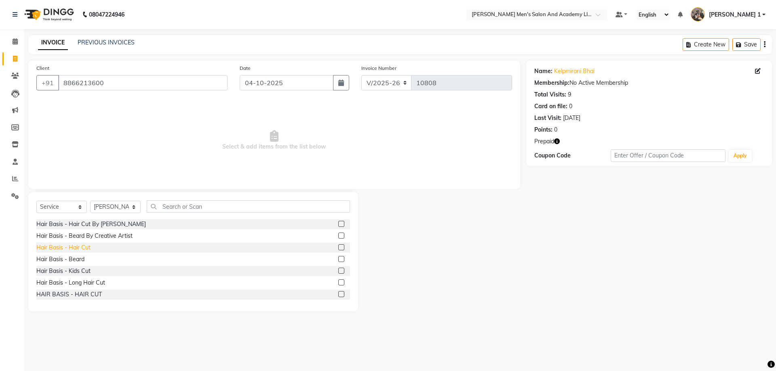
click at [67, 247] on div "Hair Basis - Hair Cut" at bounding box center [63, 248] width 54 height 8
checkbox input "false"
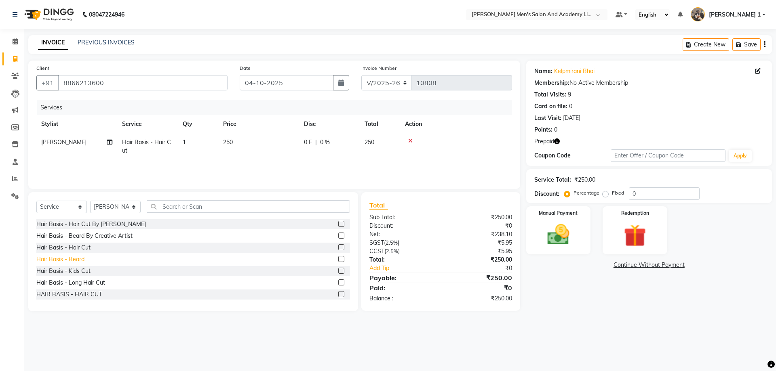
click at [71, 258] on div "Hair Basis - Beard" at bounding box center [60, 259] width 48 height 8
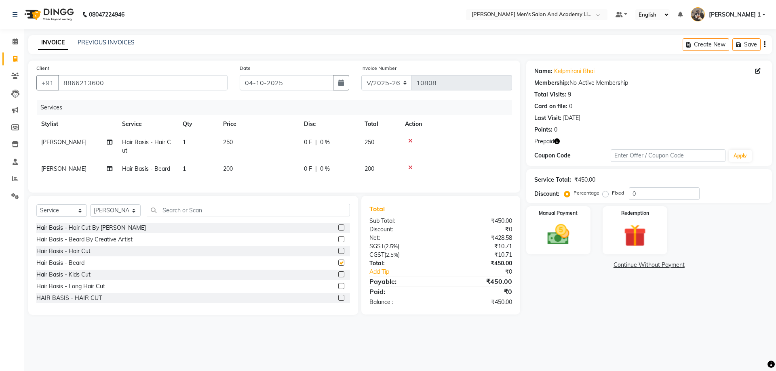
checkbox input "false"
click at [268, 146] on td "250" at bounding box center [258, 146] width 81 height 27
select select "90387"
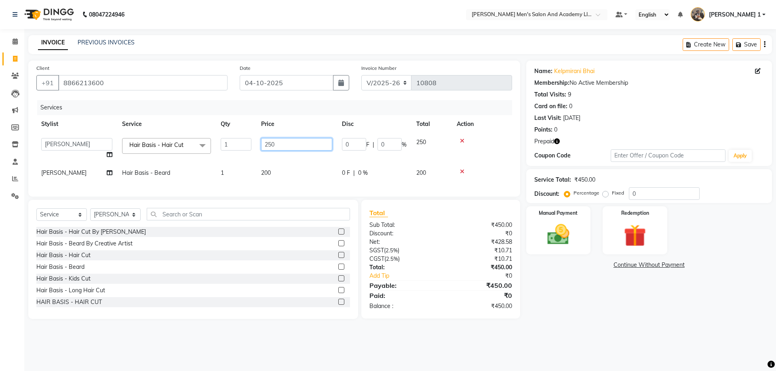
drag, startPoint x: 269, startPoint y: 148, endPoint x: 257, endPoint y: 150, distance: 12.3
click at [259, 150] on td "250" at bounding box center [296, 148] width 81 height 31
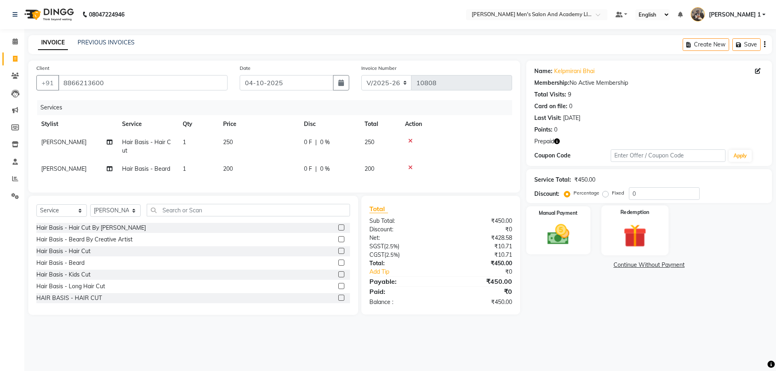
click at [628, 243] on img at bounding box center [635, 235] width 38 height 29
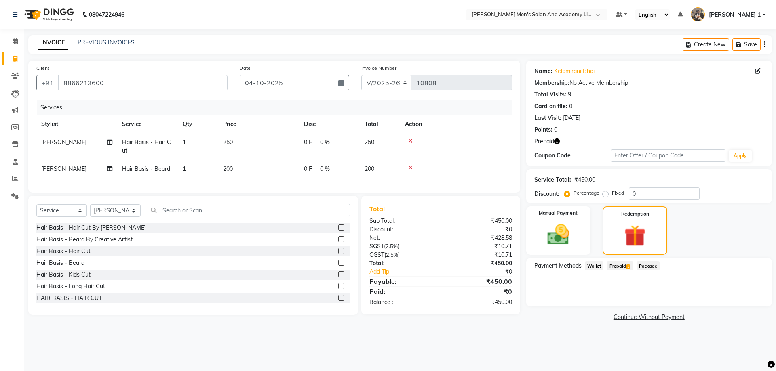
click at [623, 263] on span "Prepaid 1" at bounding box center [619, 265] width 26 height 9
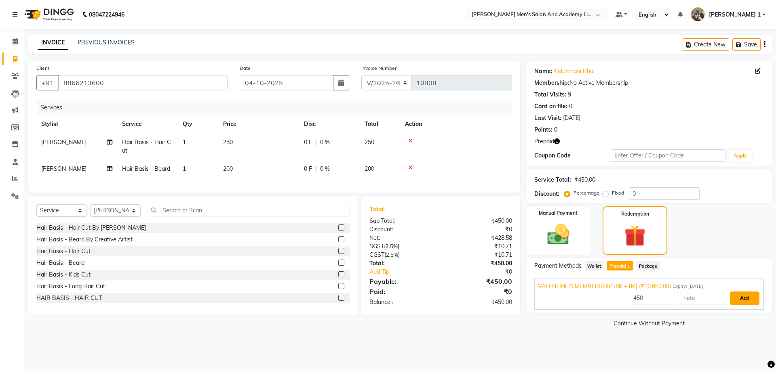
click at [740, 298] on button "Add" at bounding box center [743, 299] width 29 height 14
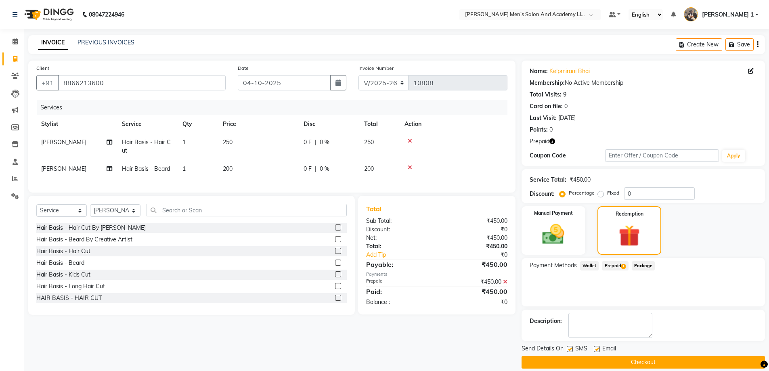
click at [595, 352] on div at bounding box center [596, 350] width 5 height 8
click at [595, 357] on button "Checkout" at bounding box center [644, 362] width 244 height 13
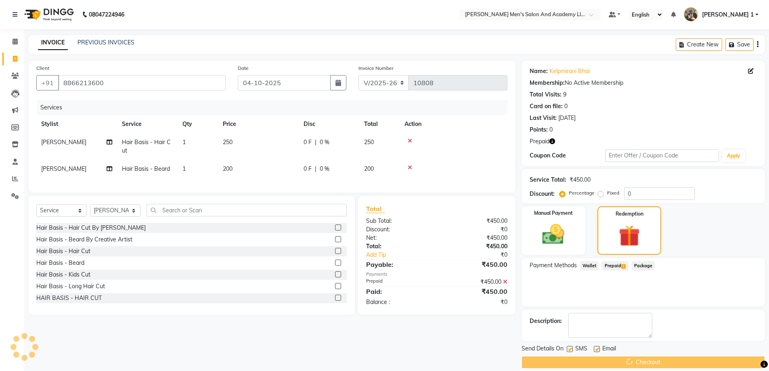
click at [596, 351] on label at bounding box center [597, 349] width 6 height 6
click at [596, 351] on input "checkbox" at bounding box center [596, 349] width 5 height 5
checkbox input "false"
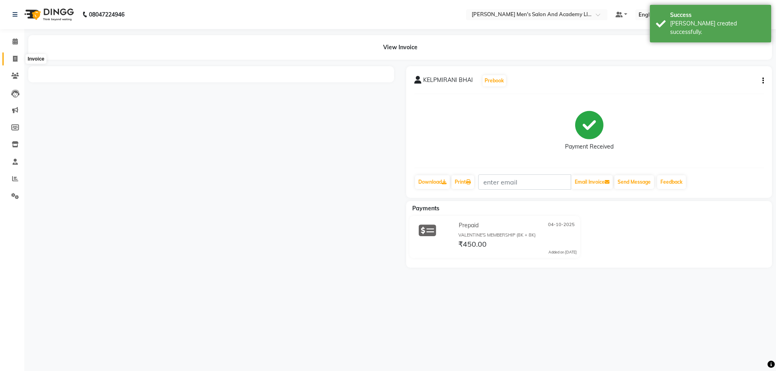
click at [14, 58] on icon at bounding box center [15, 59] width 4 height 6
select select "service"
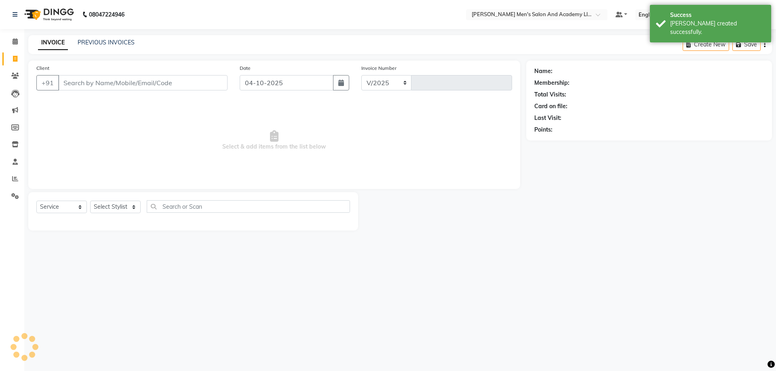
select select "6752"
type input "10809"
